Goal: Task Accomplishment & Management: Manage account settings

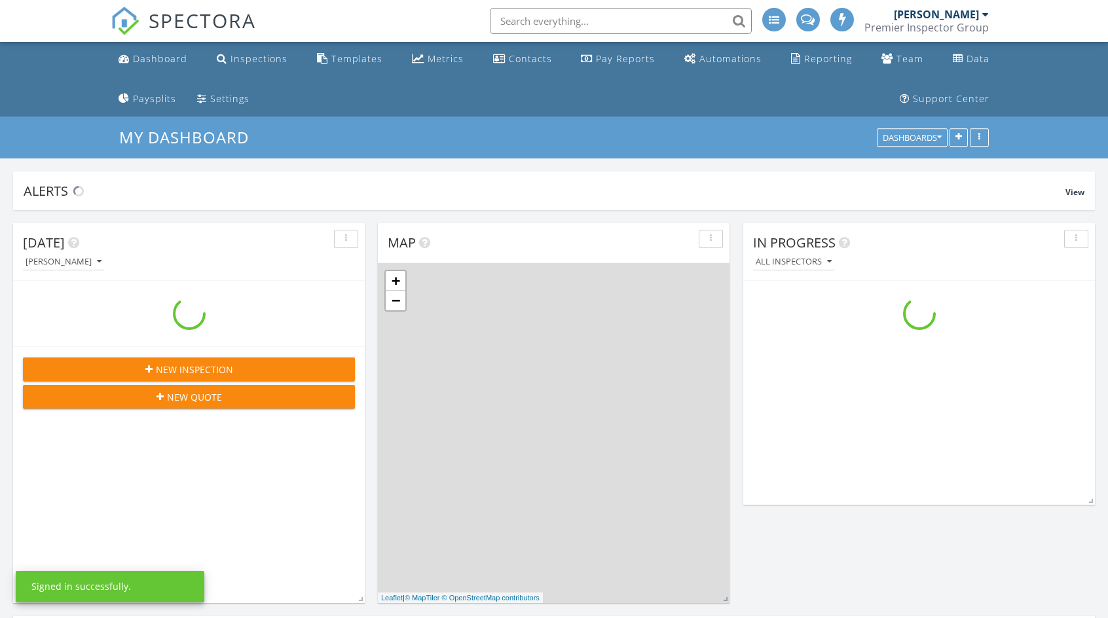
scroll to position [1637, 1127]
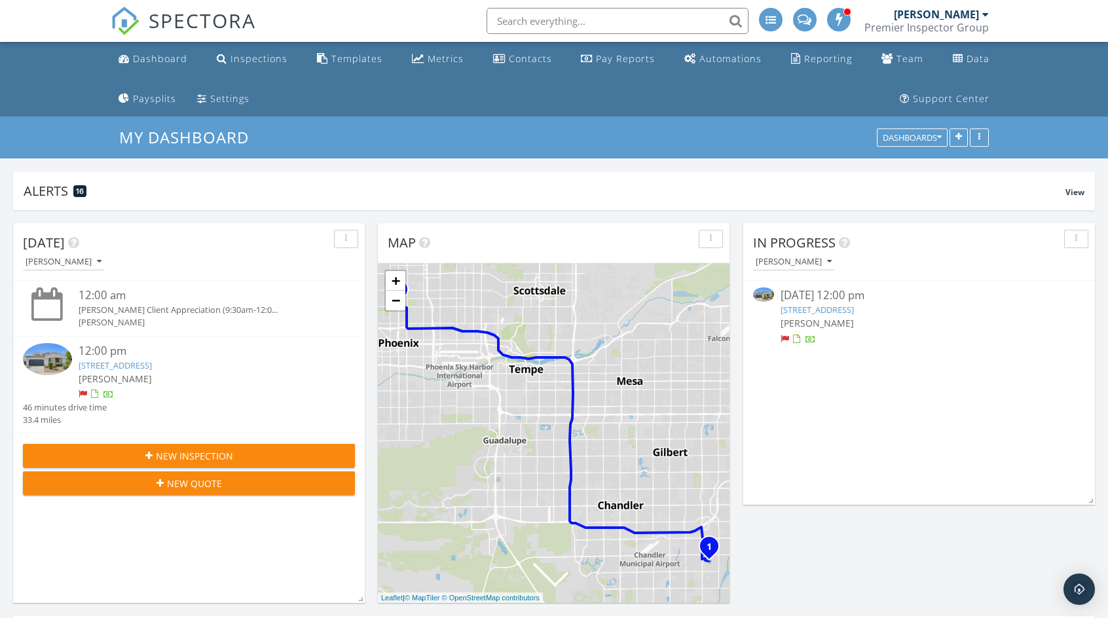
click at [854, 311] on link "1947 E Azalea Ct , Gilbert, AZ 85298" at bounding box center [816, 310] width 73 height 12
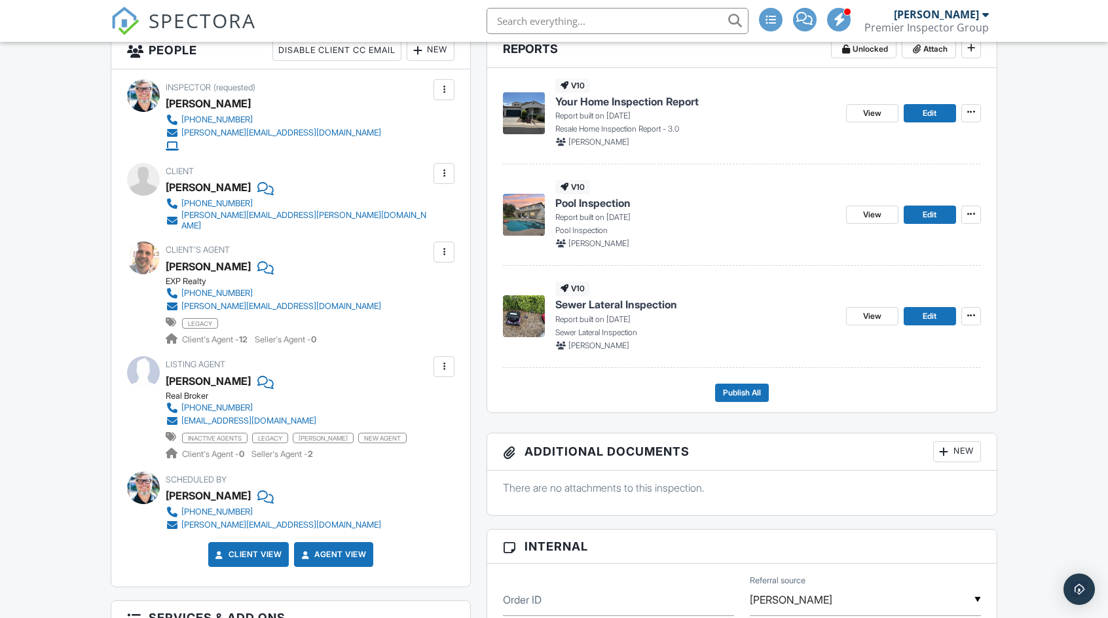
scroll to position [327, 0]
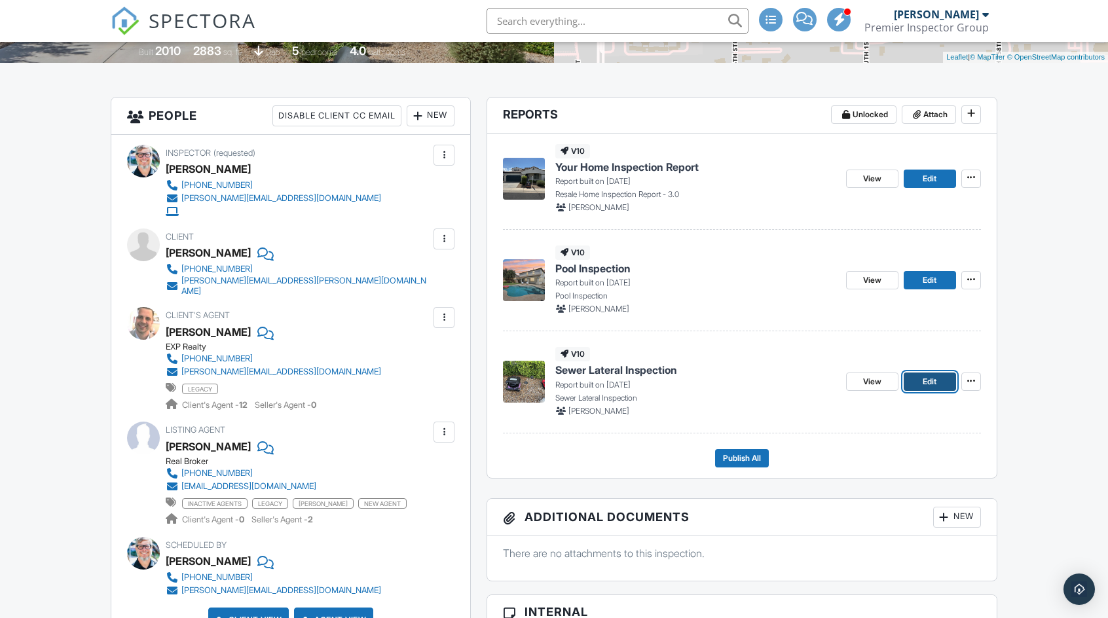
click at [921, 383] on link "Edit" at bounding box center [930, 382] width 52 height 18
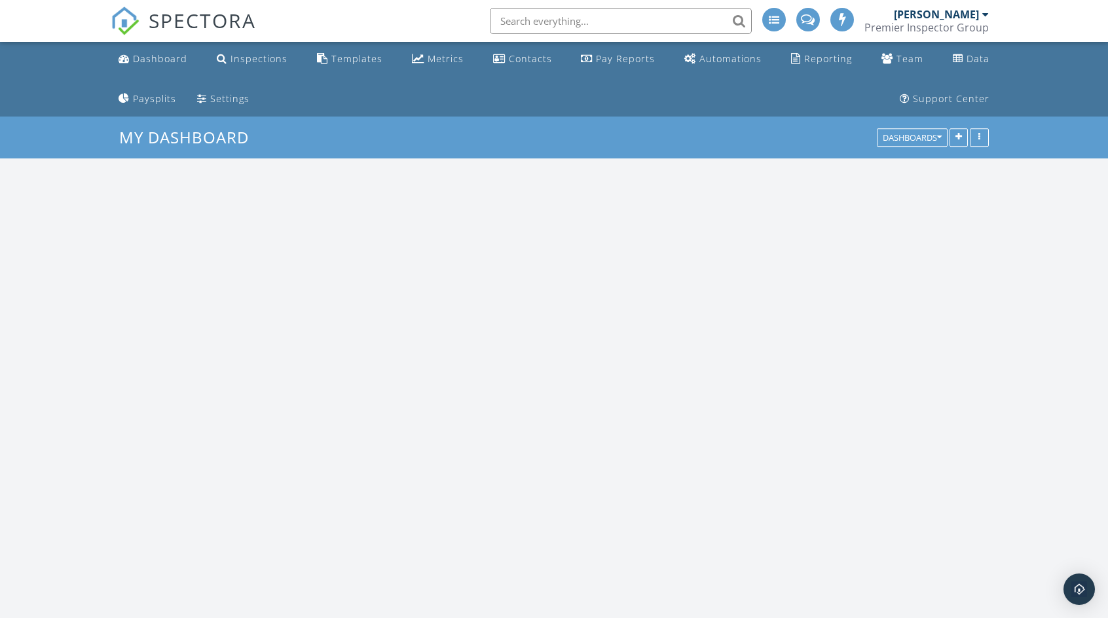
scroll to position [1637, 1127]
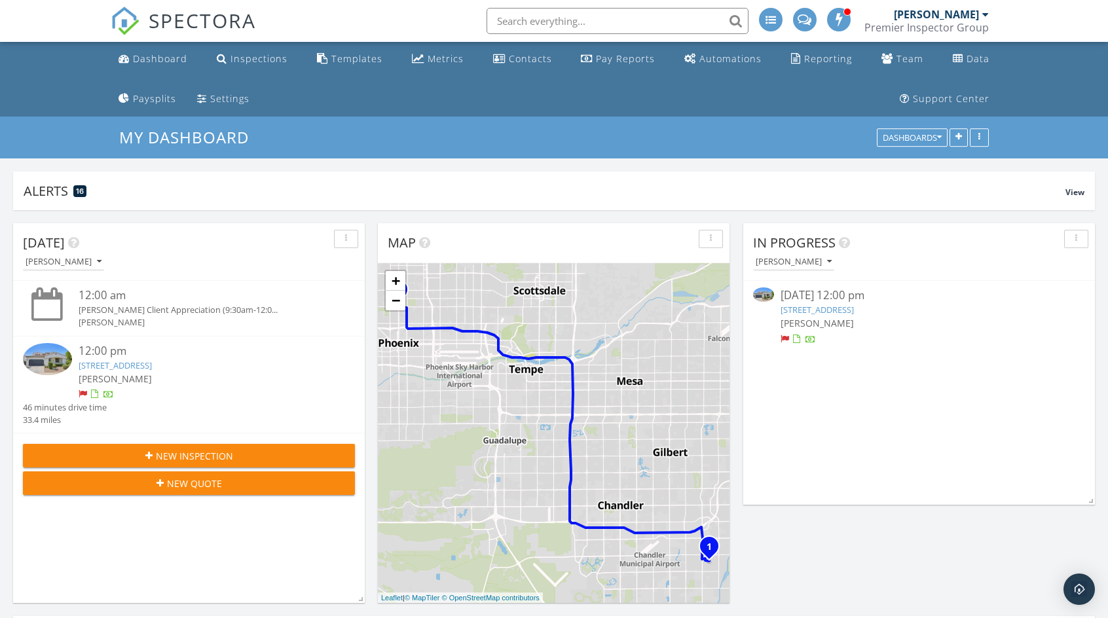
click at [854, 311] on link "1947 E Azalea Ct , Gilbert, AZ 85298" at bounding box center [816, 310] width 73 height 12
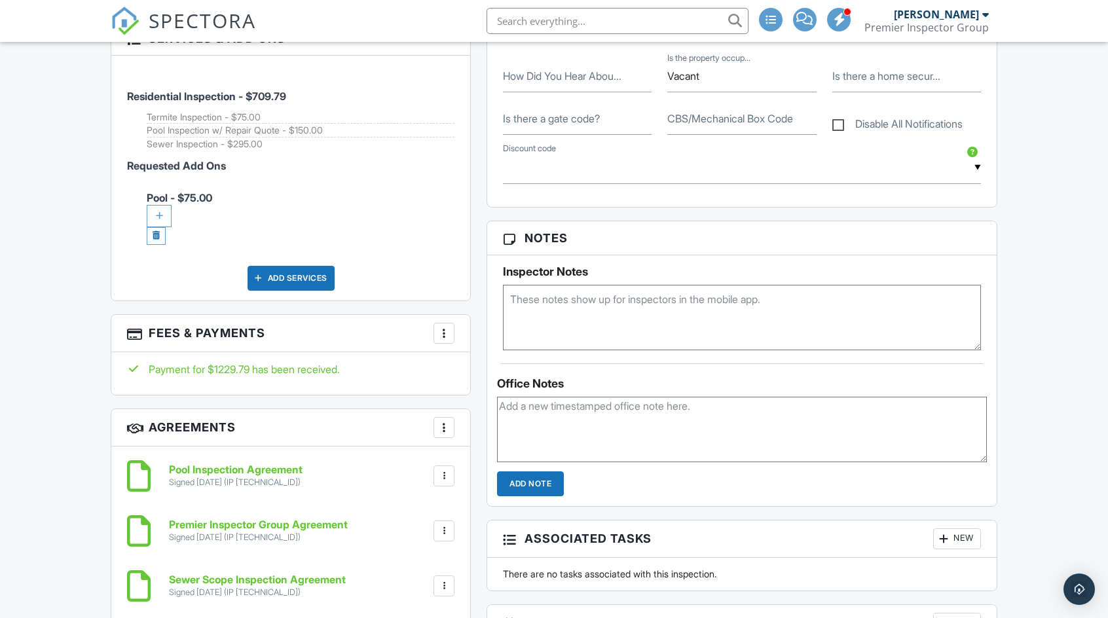
scroll to position [962, 0]
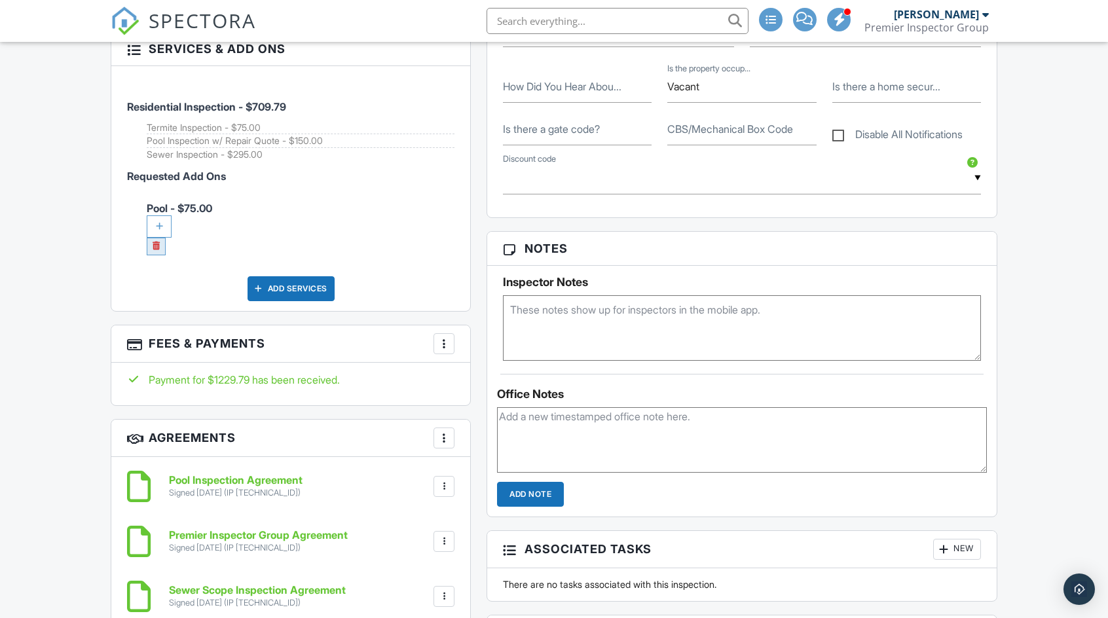
click at [156, 240] on link at bounding box center [156, 247] width 19 height 18
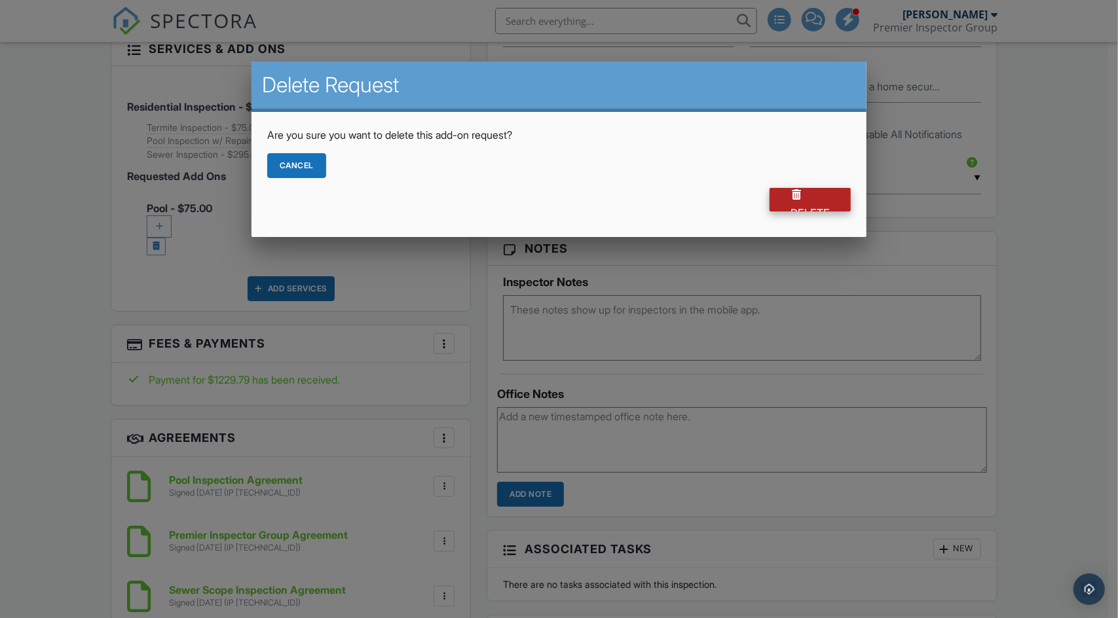
click at [783, 204] on div "Delete" at bounding box center [809, 200] width 81 height 24
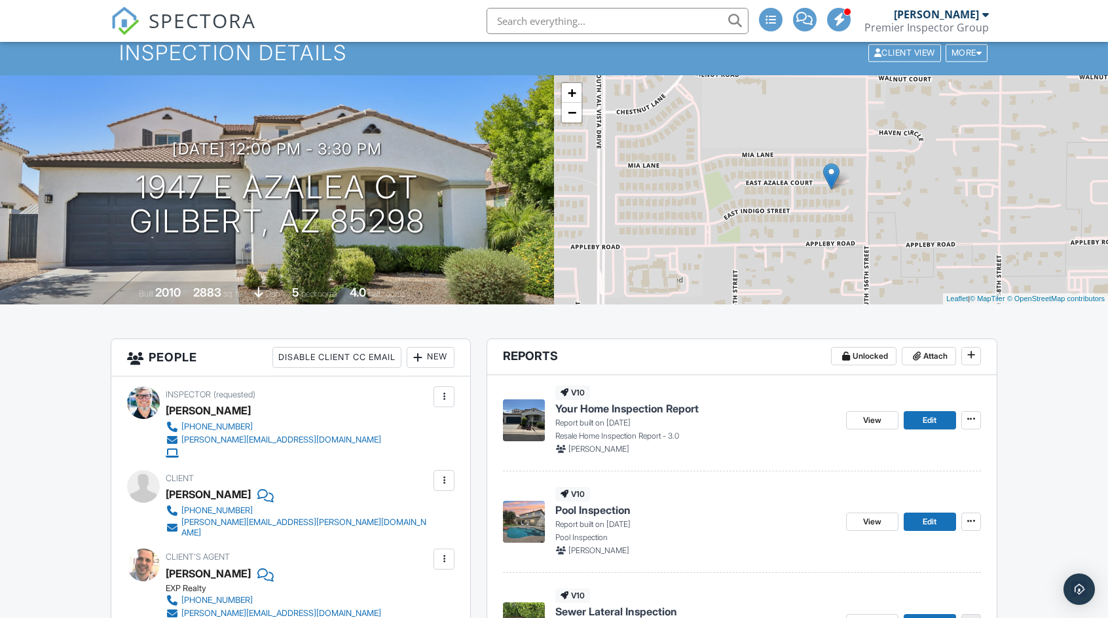
scroll to position [307, 0]
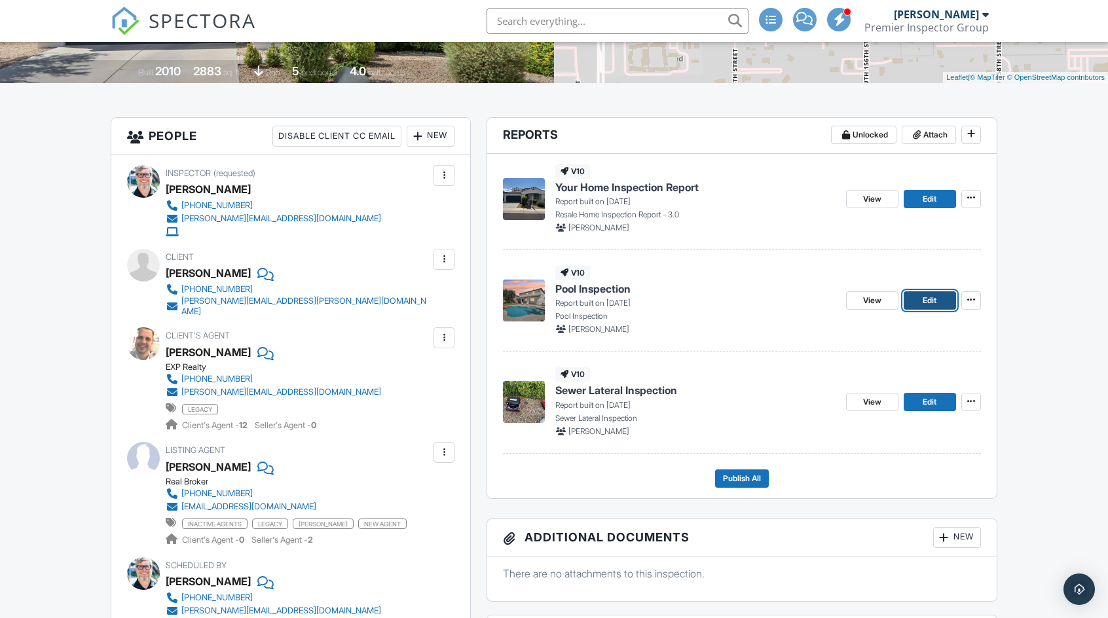
click at [925, 304] on span "Edit" at bounding box center [930, 300] width 14 height 13
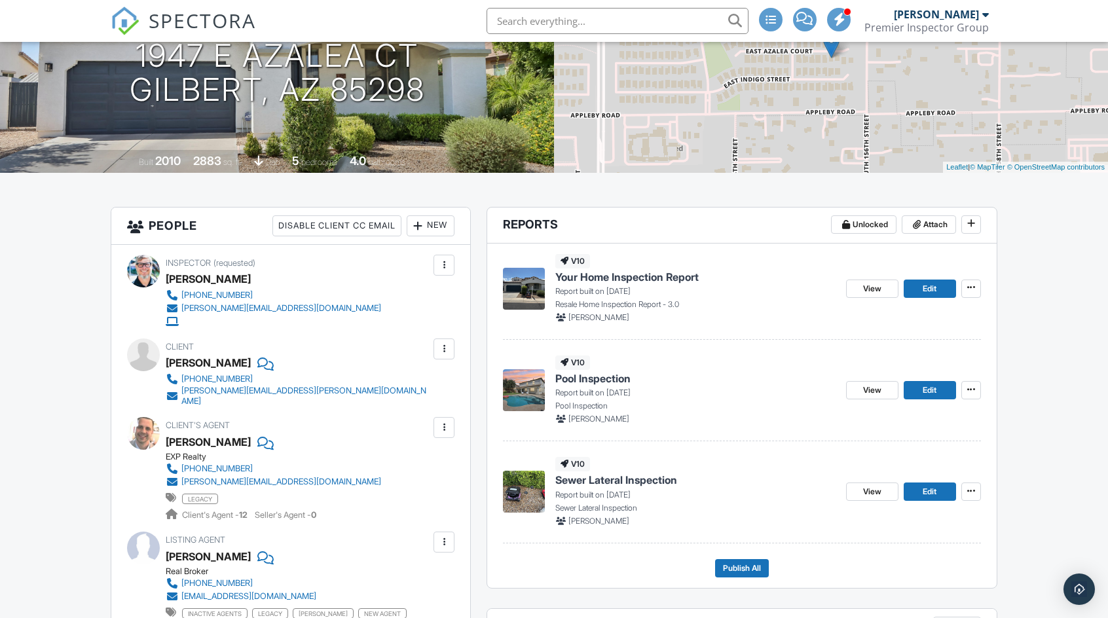
scroll to position [262, 0]
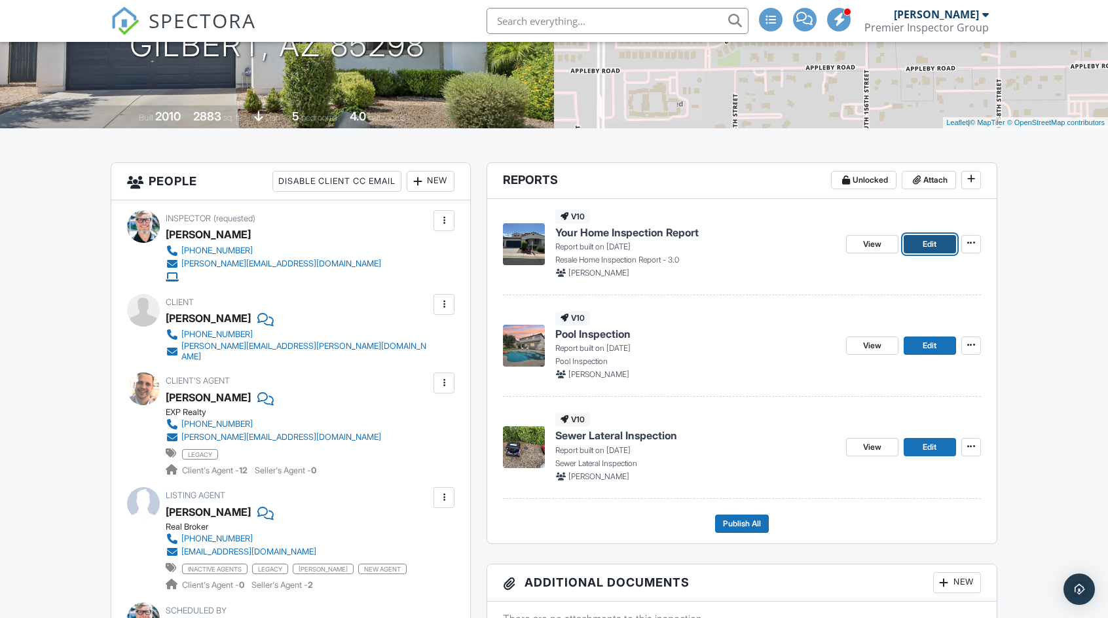
click at [925, 243] on span "Edit" at bounding box center [930, 244] width 14 height 13
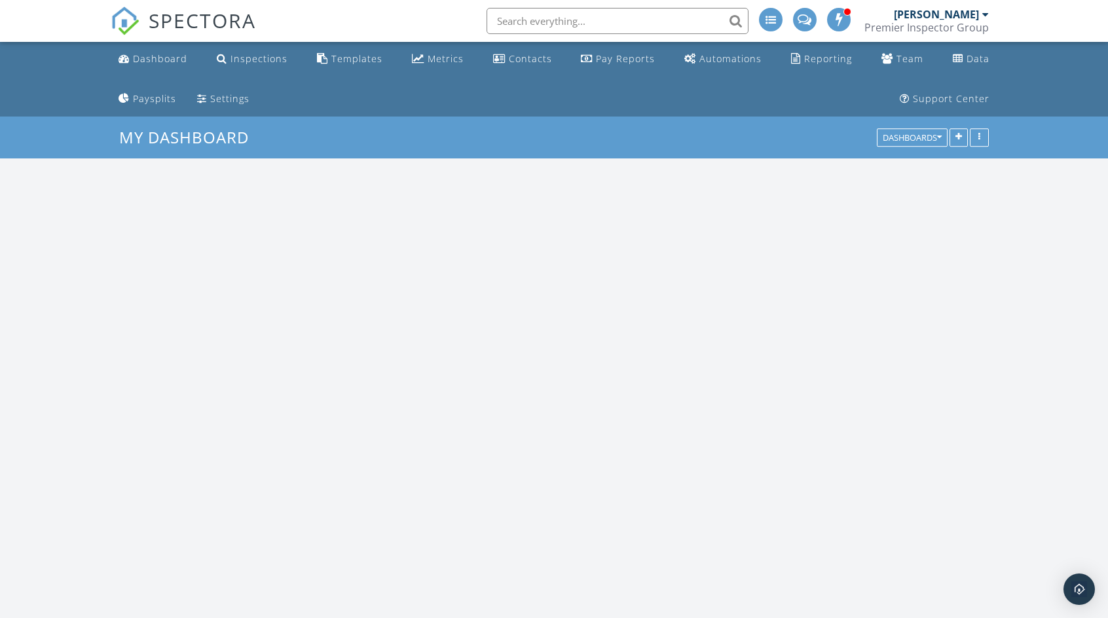
scroll to position [1637, 1127]
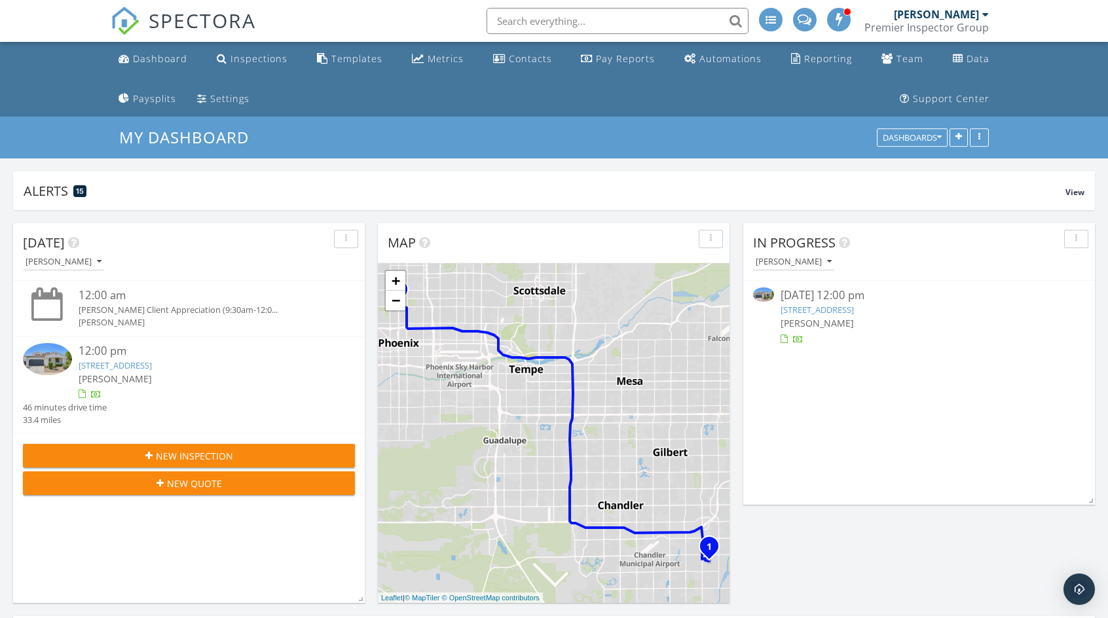
click at [854, 310] on link "[STREET_ADDRESS]" at bounding box center [816, 310] width 73 height 12
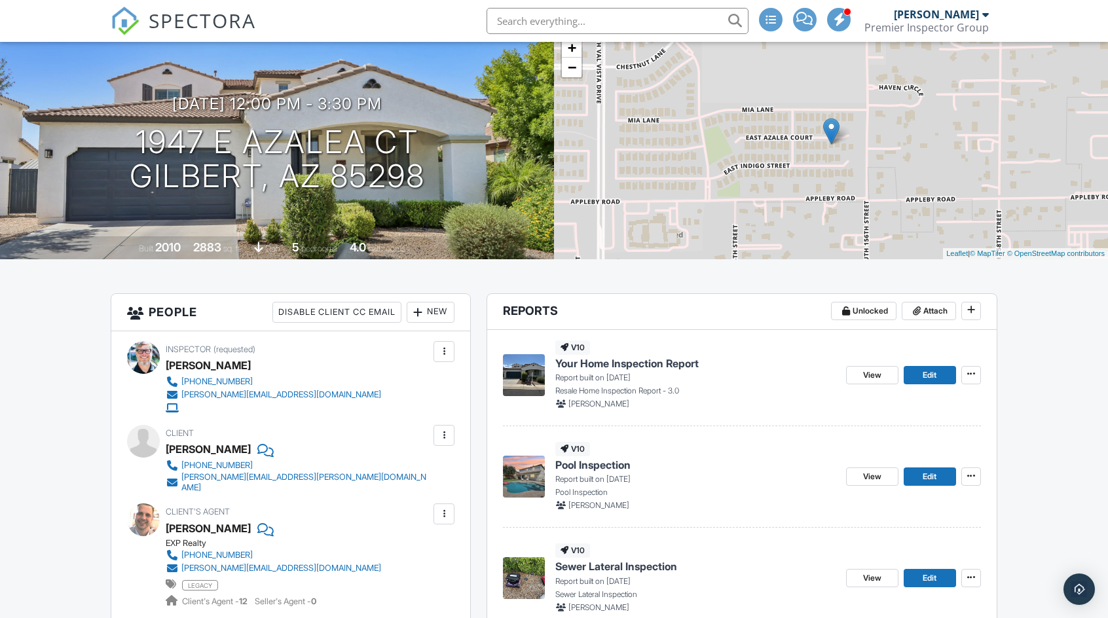
scroll to position [196, 0]
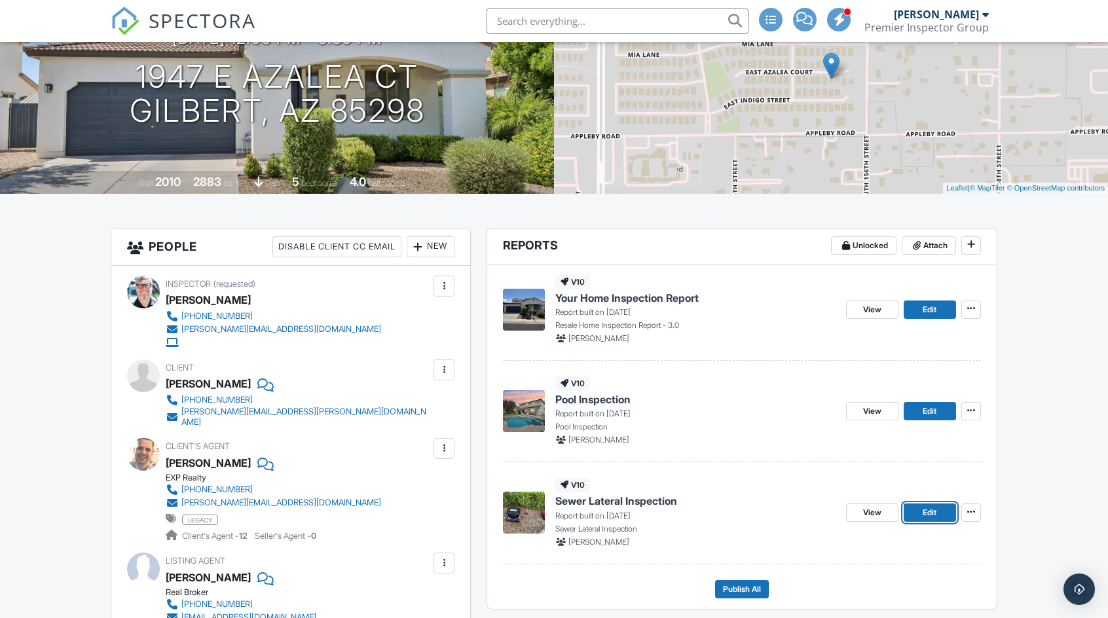
click at [925, 511] on span "Edit" at bounding box center [930, 512] width 14 height 13
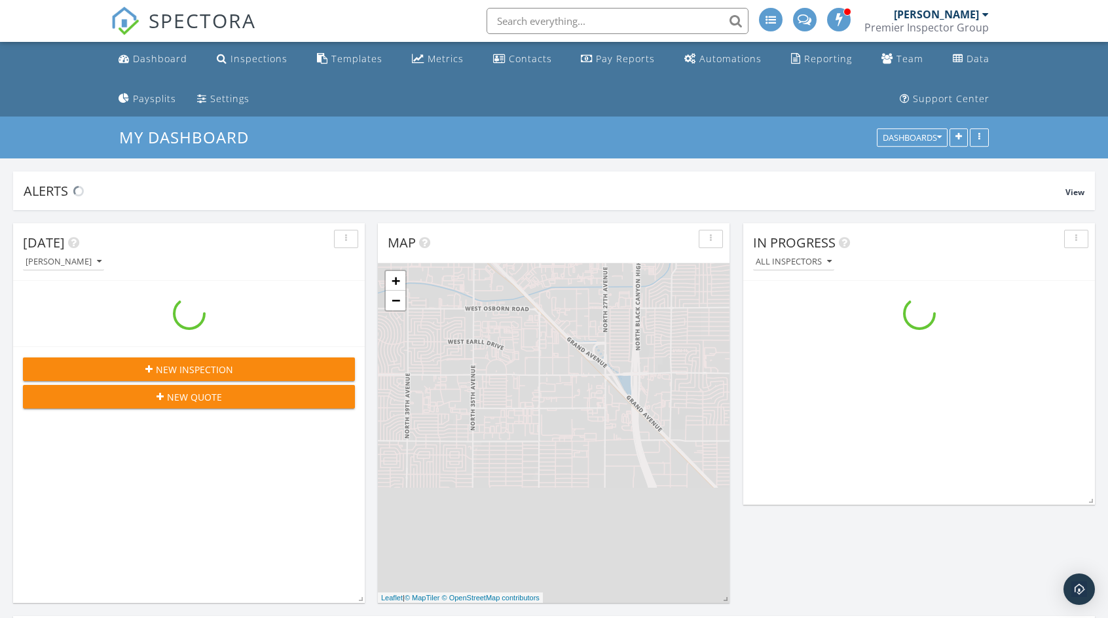
scroll to position [1637, 1127]
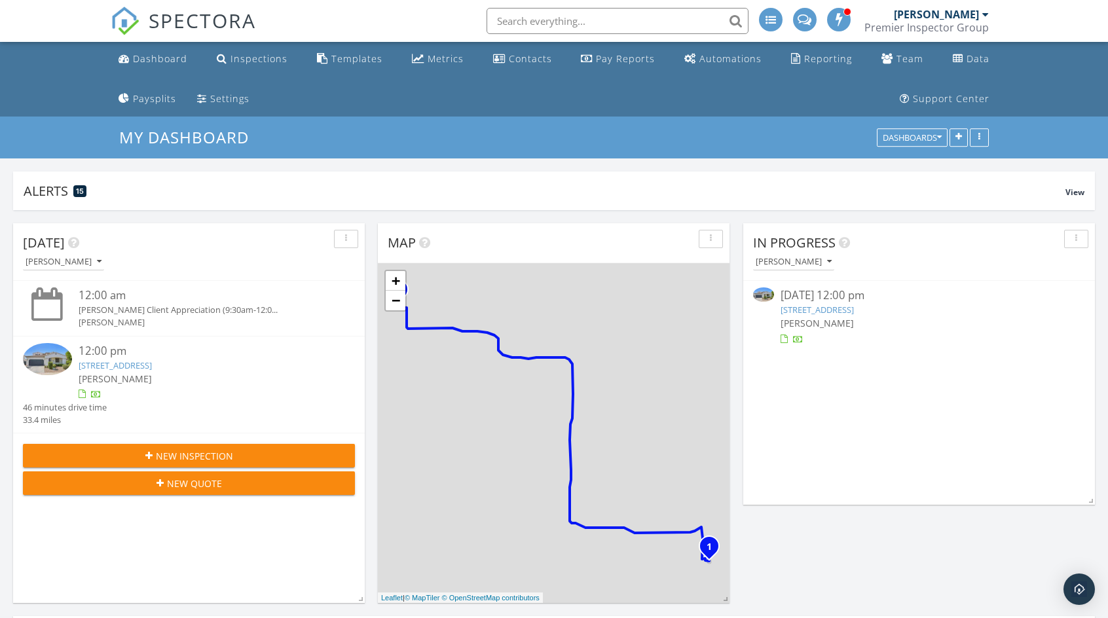
click at [854, 310] on link "[STREET_ADDRESS]" at bounding box center [816, 310] width 73 height 12
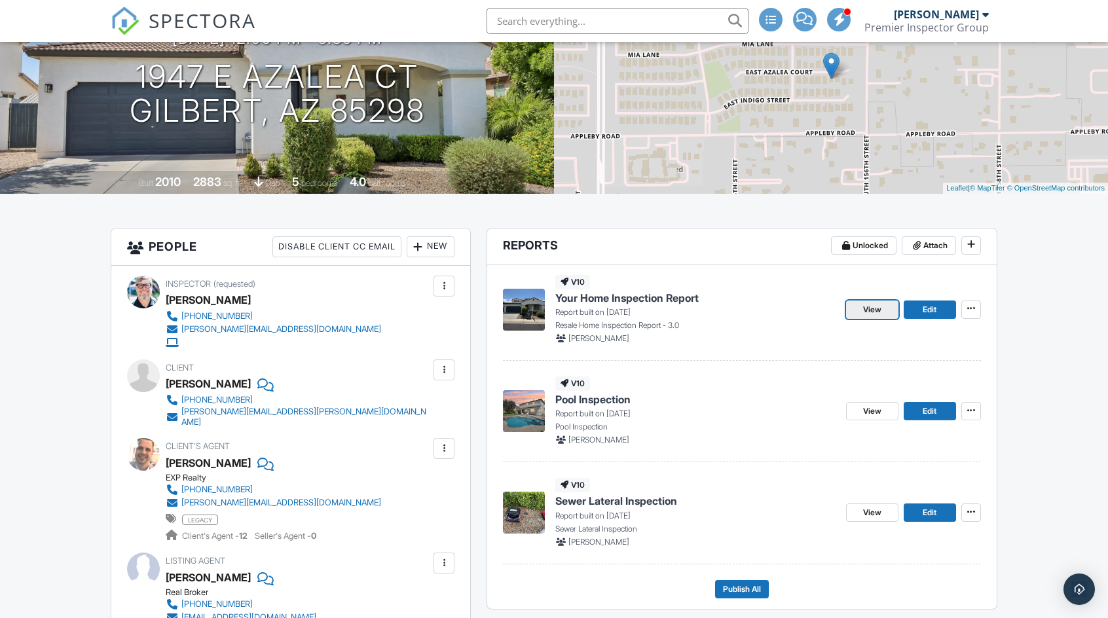
click at [871, 310] on span "View" at bounding box center [872, 309] width 18 height 13
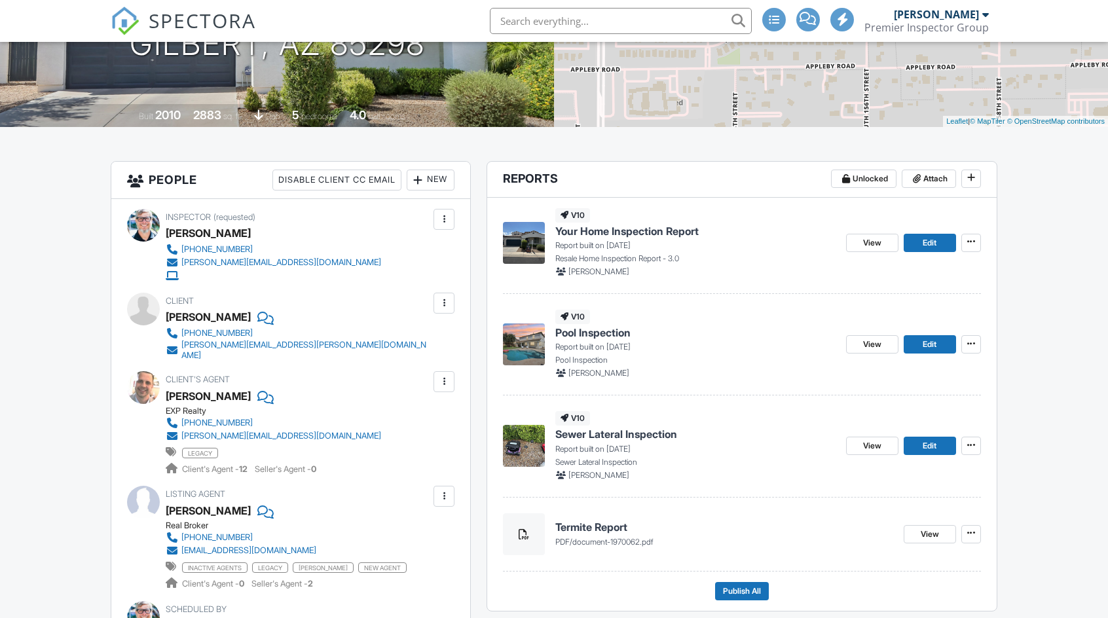
scroll to position [262, 0]
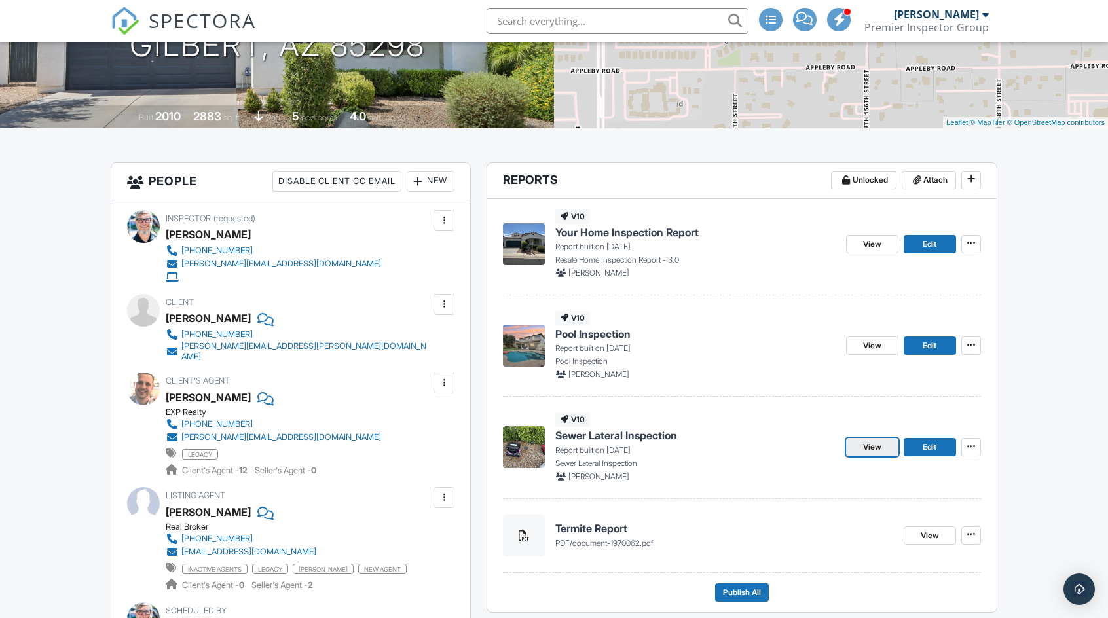
click at [869, 449] on span "View" at bounding box center [872, 447] width 18 height 13
click at [930, 449] on span "Edit" at bounding box center [930, 447] width 14 height 13
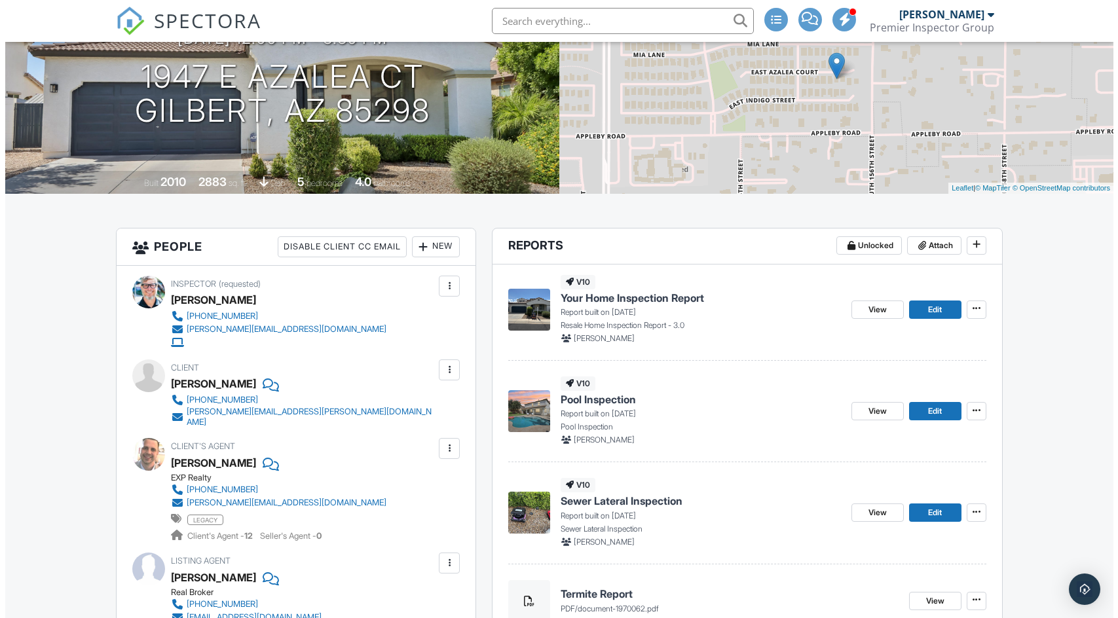
scroll to position [327, 0]
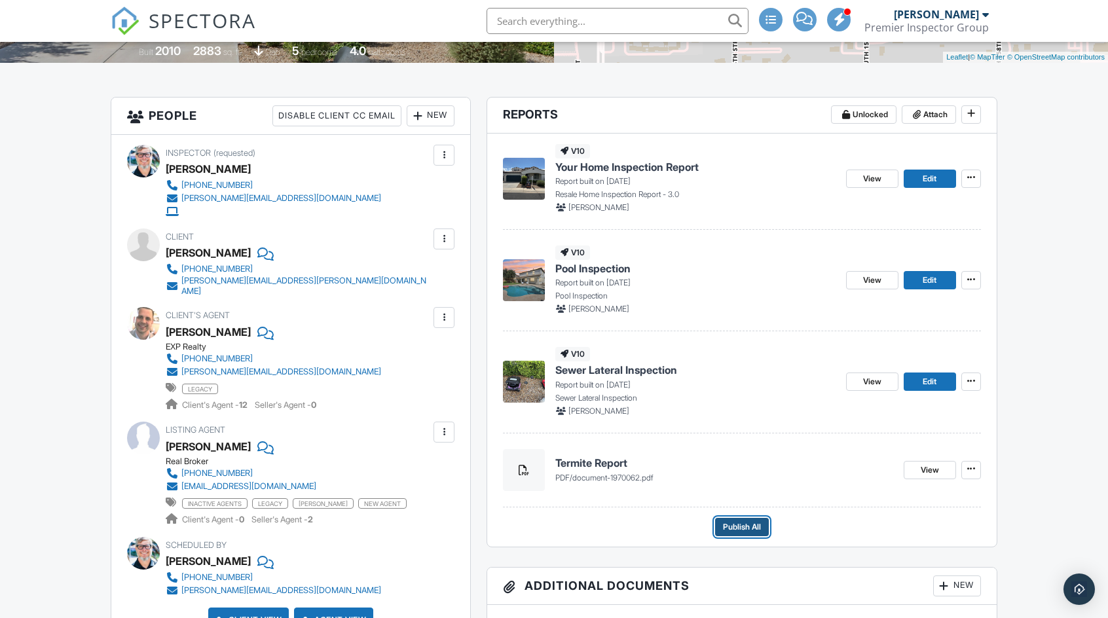
click at [739, 528] on span "Publish All" at bounding box center [742, 527] width 38 height 13
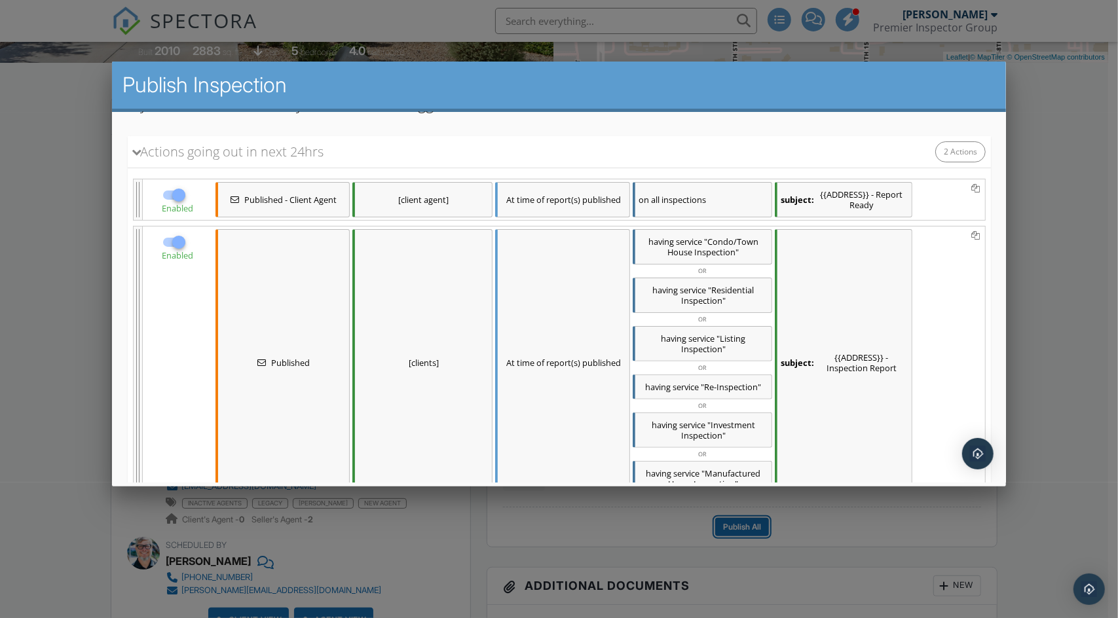
scroll to position [295, 0]
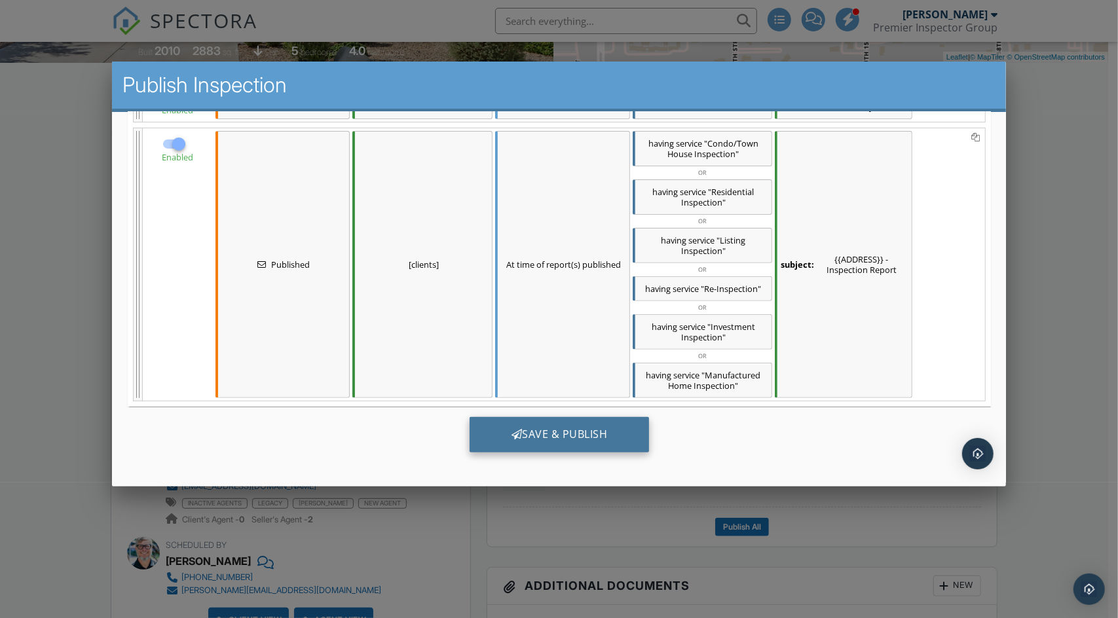
click at [579, 429] on div "Save & Publish" at bounding box center [559, 434] width 180 height 35
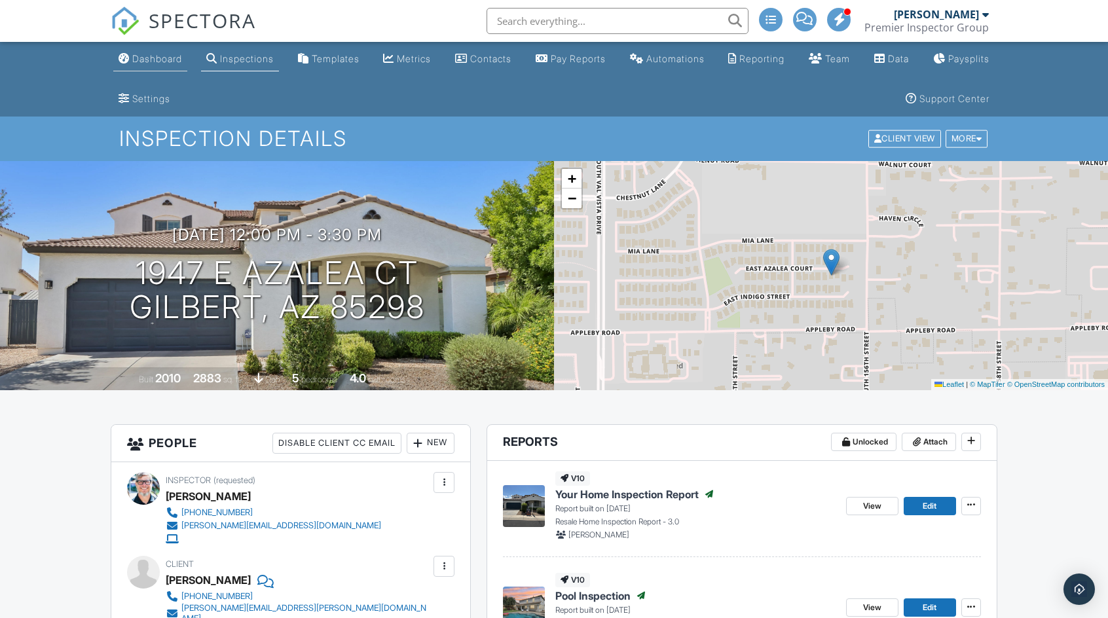
click at [157, 60] on div "Dashboard" at bounding box center [157, 58] width 50 height 11
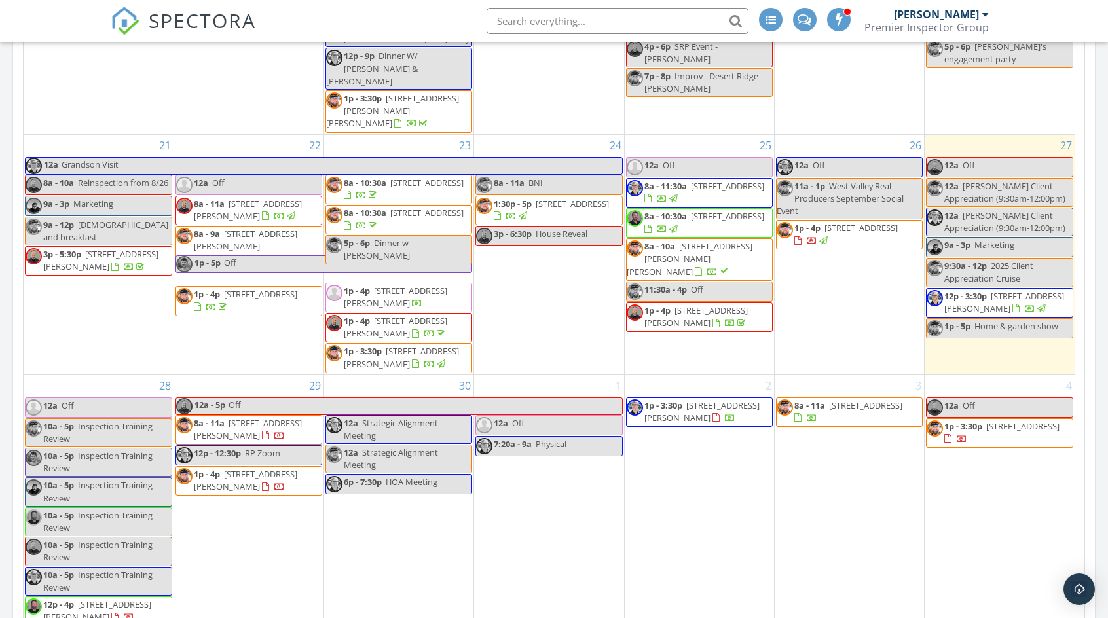
scroll to position [1113, 0]
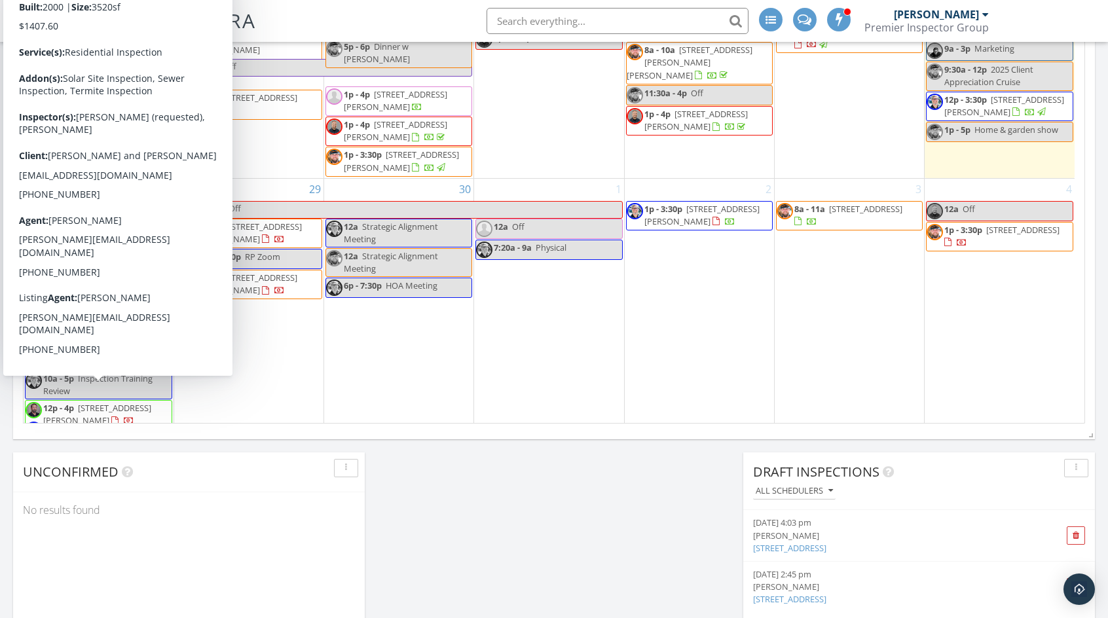
click at [141, 402] on span "12p - 4p [STREET_ADDRESS][PERSON_NAME]" at bounding box center [99, 421] width 146 height 39
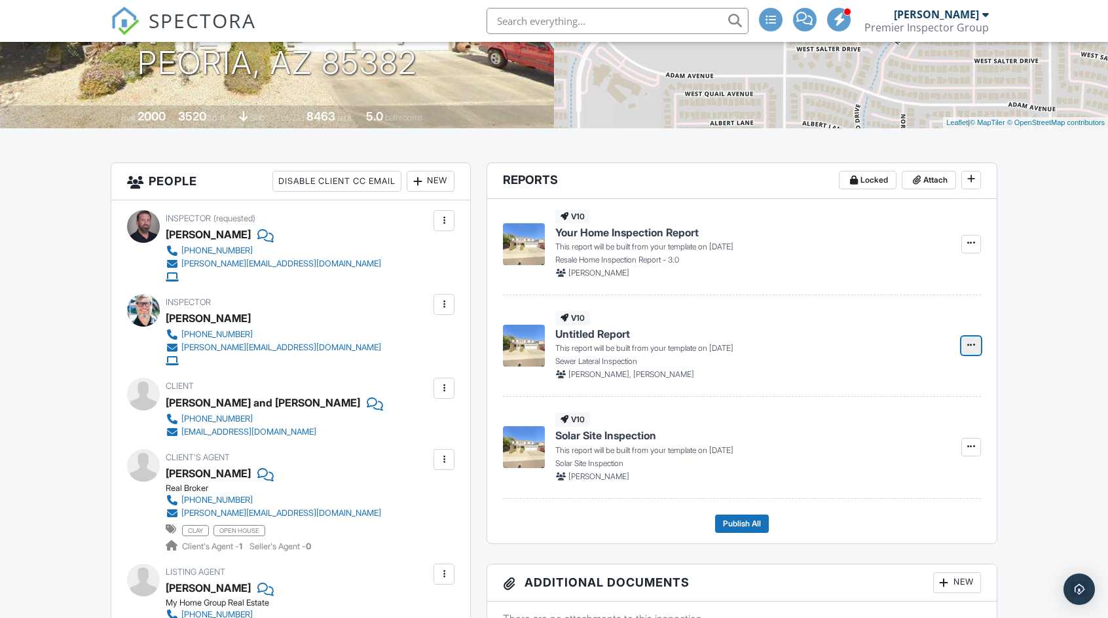
click at [972, 341] on icon at bounding box center [971, 344] width 8 height 9
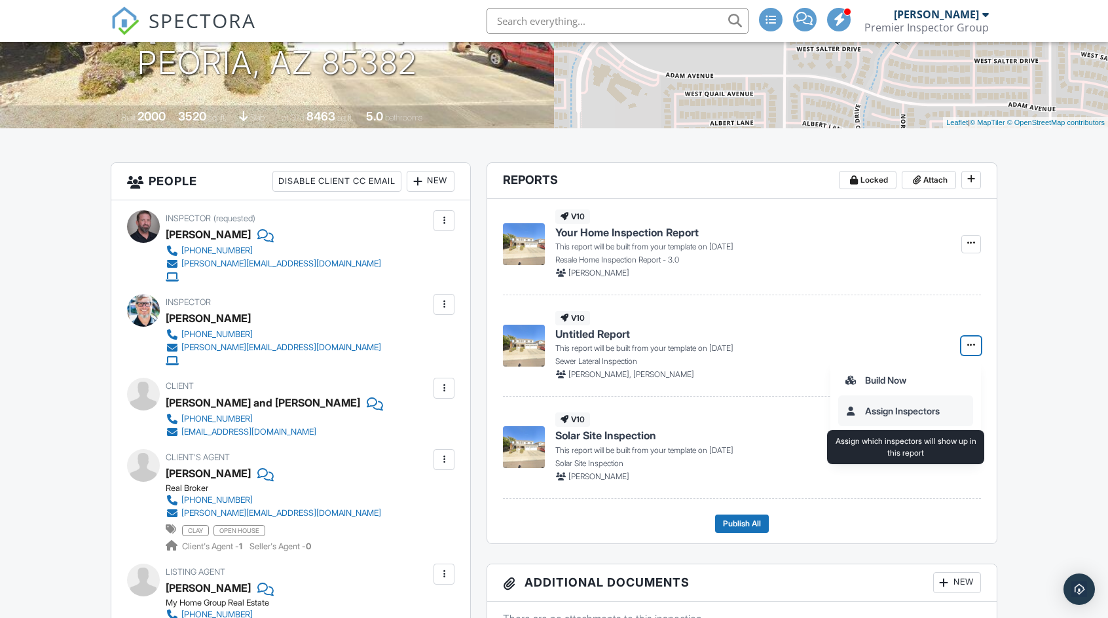
click at [913, 411] on input "Assign Inspectors" at bounding box center [906, 410] width 134 height 29
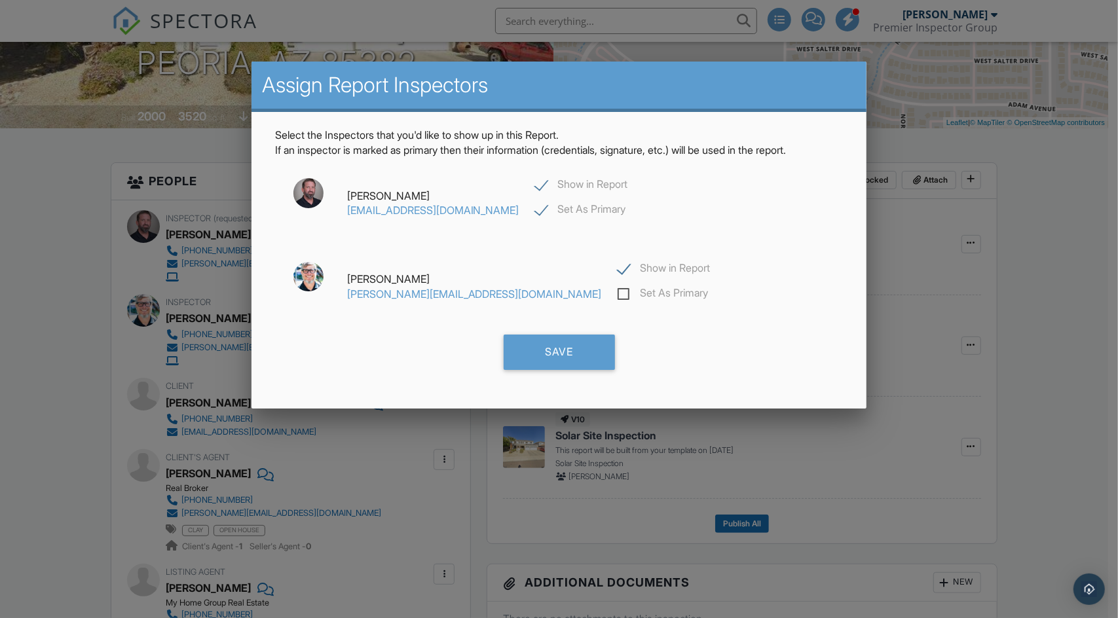
click at [535, 211] on label "Set As Primary" at bounding box center [580, 211] width 91 height 16
checkbox input "false"
click at [535, 187] on label "Show in Report" at bounding box center [581, 186] width 93 height 16
checkbox input "false"
click at [617, 294] on label "Set As Primary" at bounding box center [662, 295] width 91 height 16
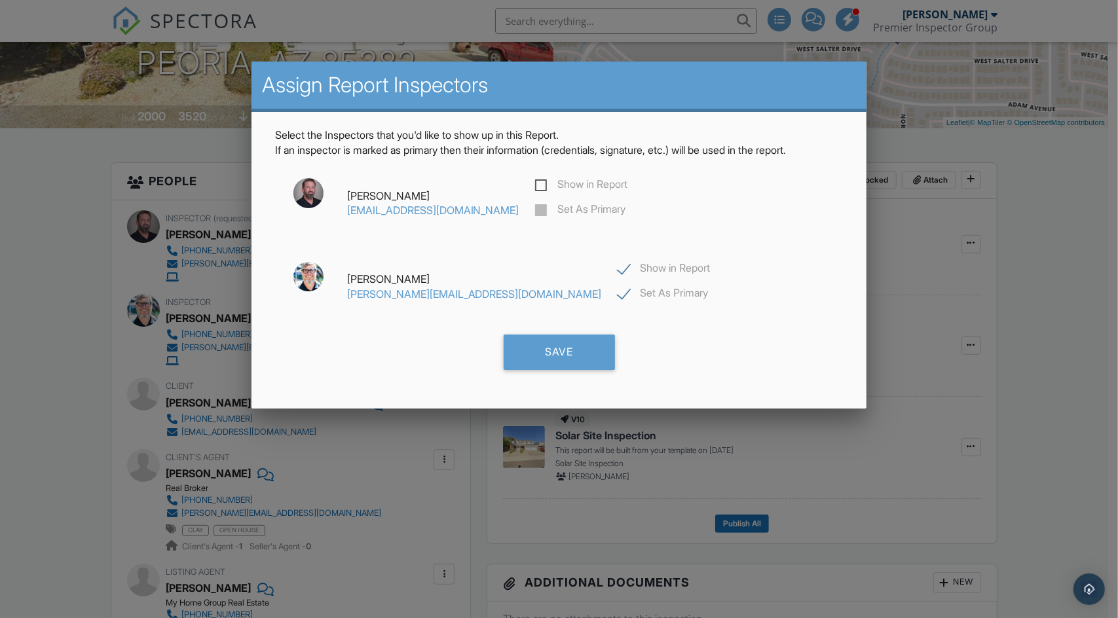
checkbox input "true"
click at [565, 352] on div "Save" at bounding box center [559, 352] width 111 height 35
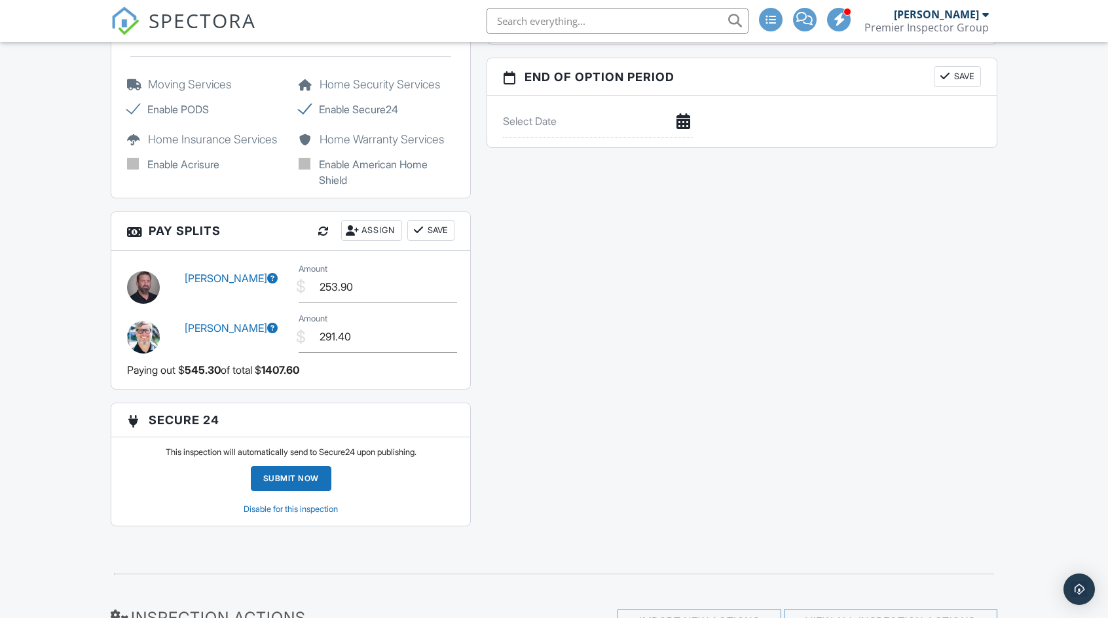
scroll to position [1768, 0]
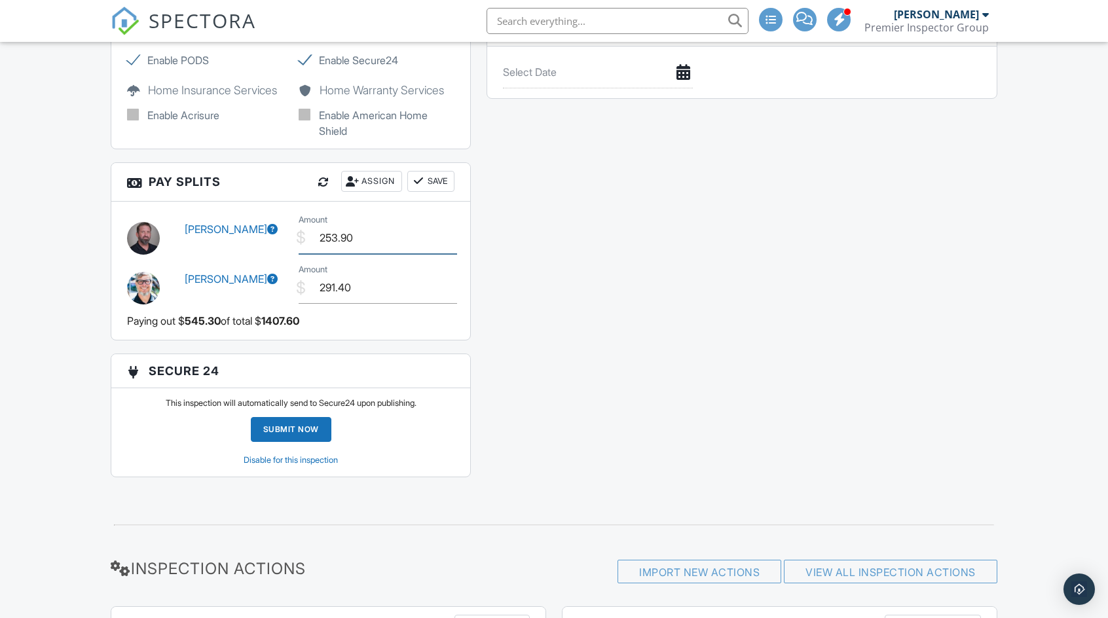
drag, startPoint x: 356, startPoint y: 234, endPoint x: 300, endPoint y: 237, distance: 56.4
click at [300, 237] on div "$ Amount 253.90" at bounding box center [377, 238] width 172 height 32
type input "470.30"
drag, startPoint x: 359, startPoint y: 289, endPoint x: 296, endPoint y: 287, distance: 62.9
click at [300, 287] on div "$ Amount 291.40" at bounding box center [377, 288] width 172 height 32
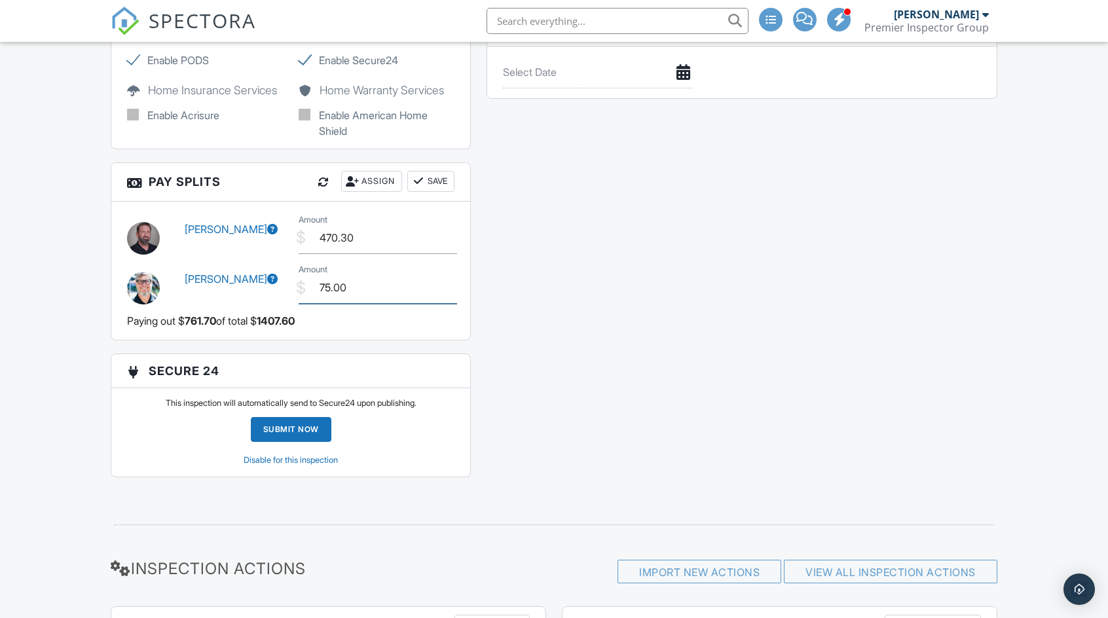
type input "75.00"
click at [432, 173] on button "Save" at bounding box center [430, 181] width 47 height 21
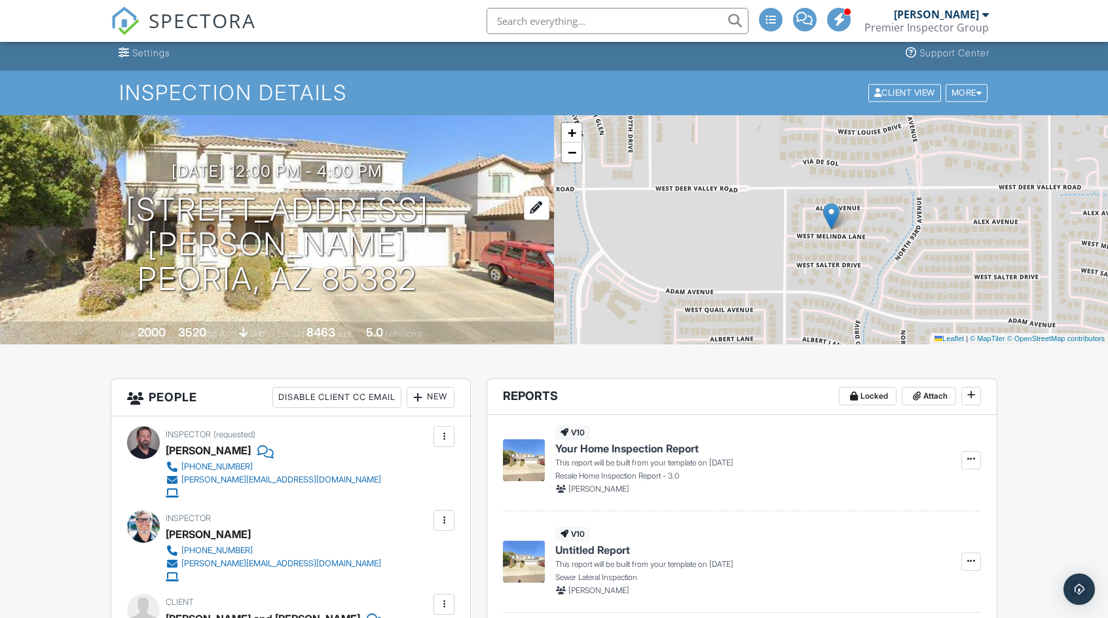
scroll to position [0, 0]
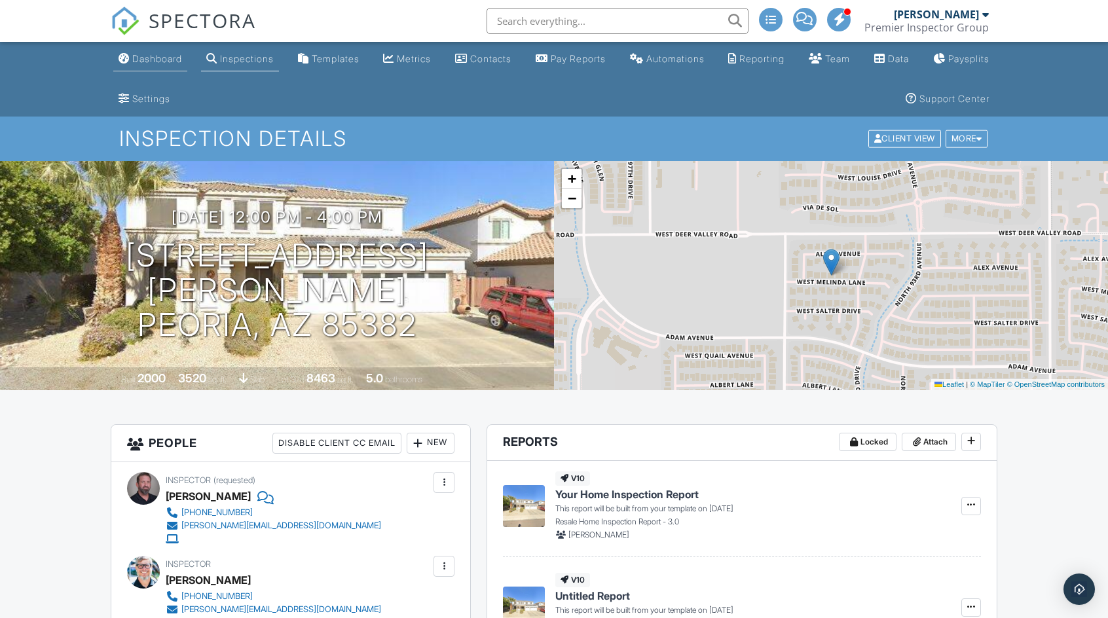
click at [158, 60] on div "Dashboard" at bounding box center [157, 58] width 50 height 11
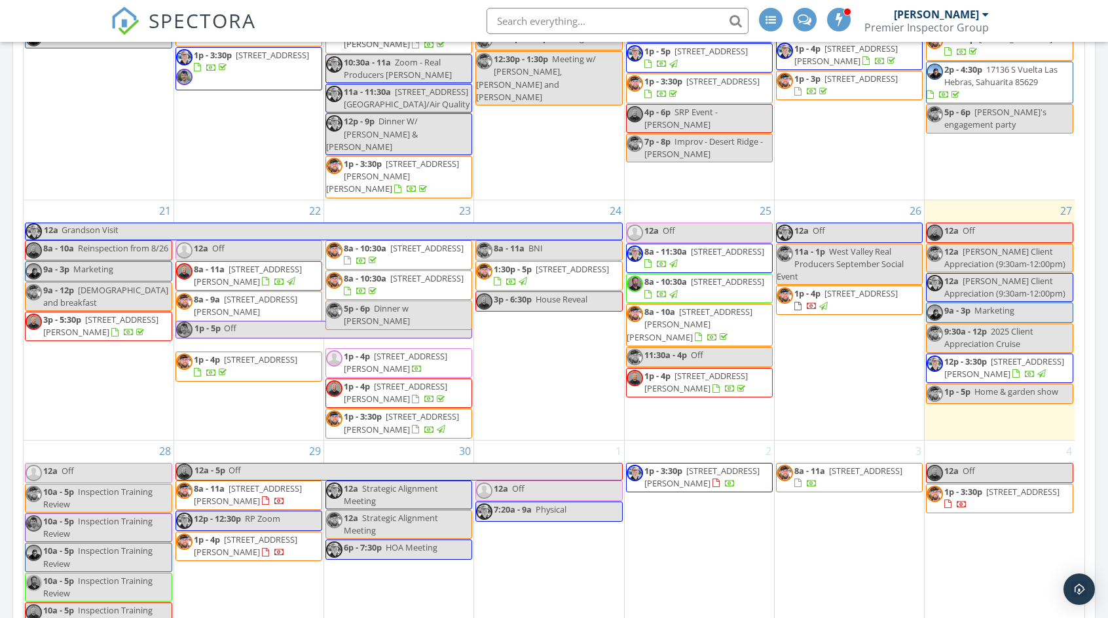
scroll to position [1113, 0]
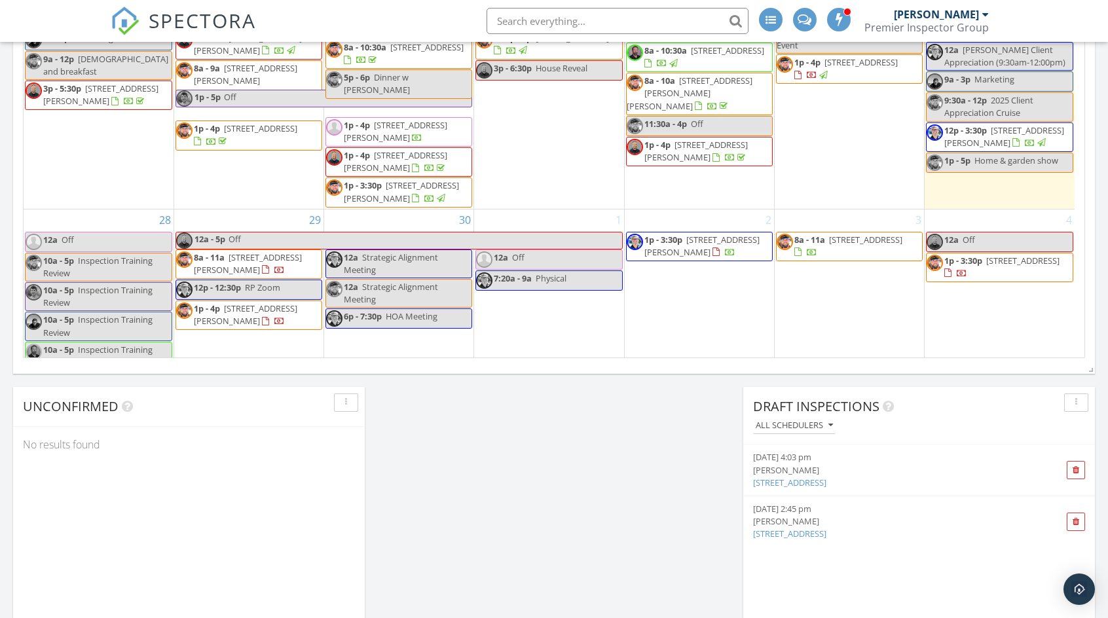
scroll to position [371, 0]
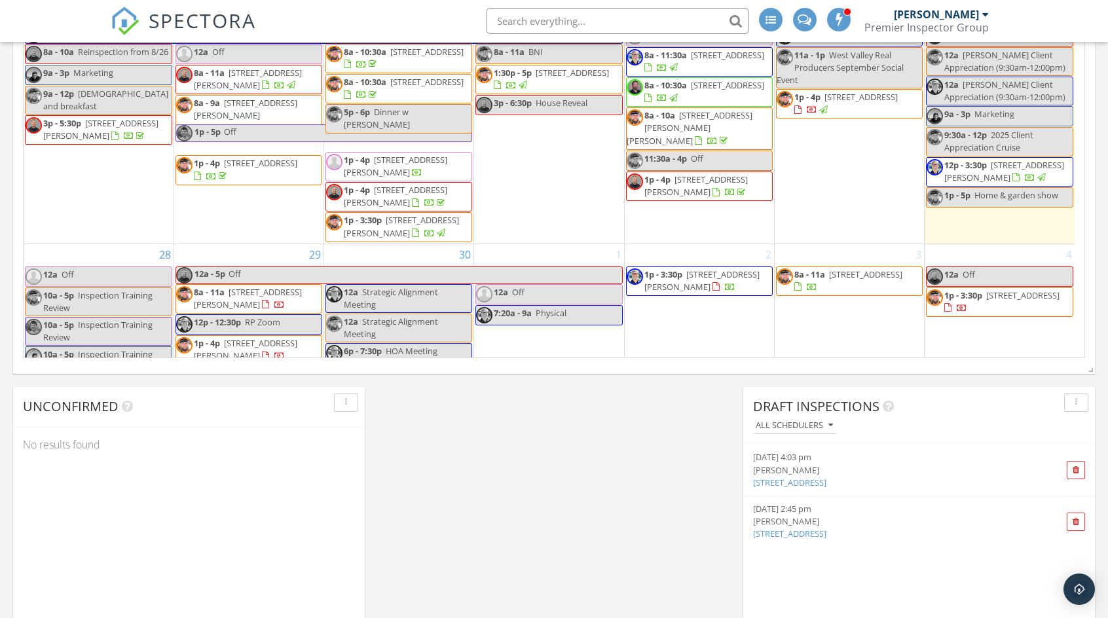
click at [843, 21] on span at bounding box center [839, 19] width 13 height 12
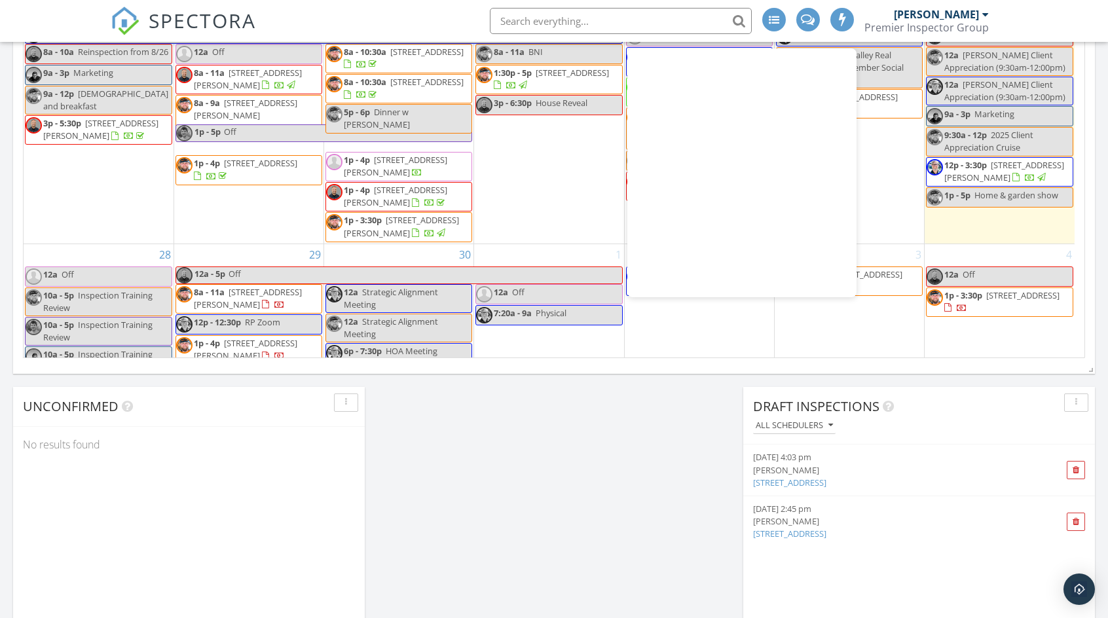
click at [843, 21] on span at bounding box center [842, 19] width 13 height 12
